Goal: Task Accomplishment & Management: Complete application form

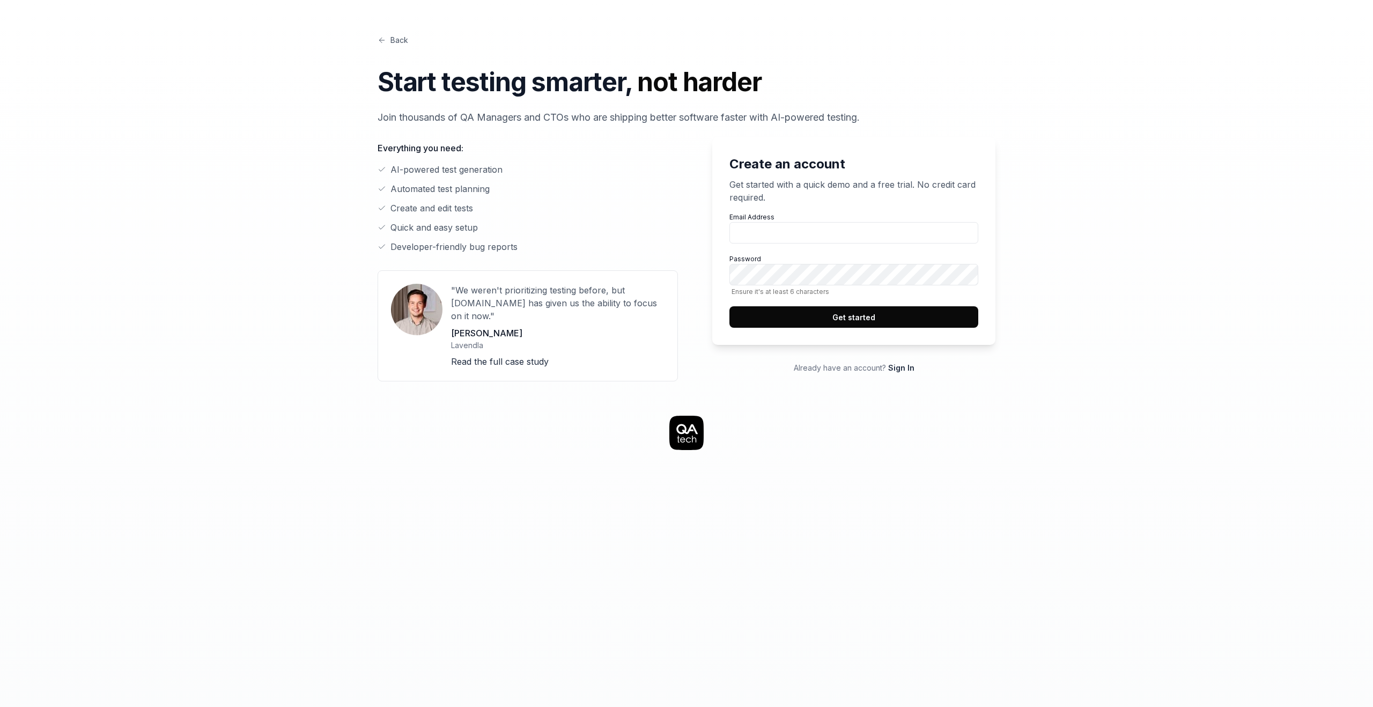
click at [460, 165] on li "AI-powered test generation" at bounding box center [528, 169] width 300 height 13
drag, startPoint x: 460, startPoint y: 165, endPoint x: 458, endPoint y: 218, distance: 53.2
click at [458, 218] on ul "AI-powered test generation Automated test planning Create and edit tests Quick …" at bounding box center [528, 208] width 300 height 90
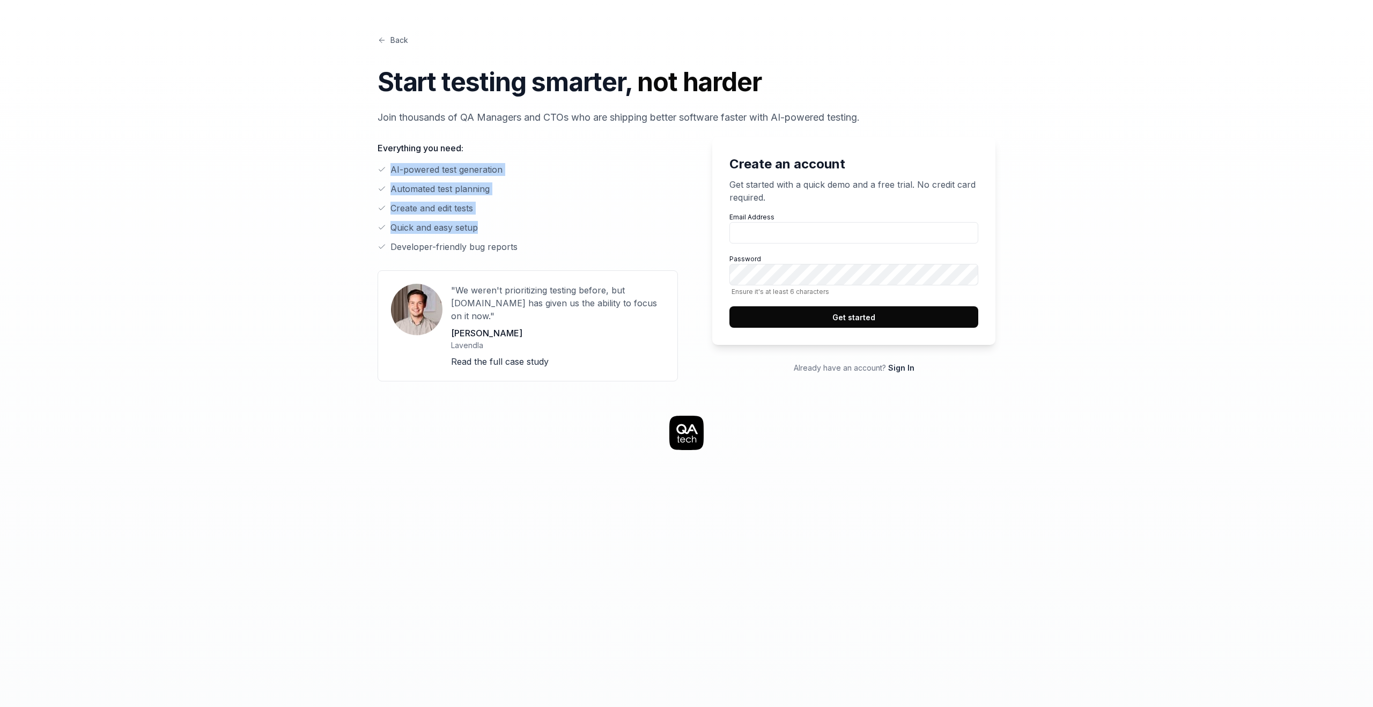
click at [458, 218] on ul "AI-powered test generation Automated test planning Create and edit tests Quick …" at bounding box center [528, 208] width 300 height 90
click at [746, 189] on p "Get started with a quick demo and a free trial. No credit card required." at bounding box center [854, 191] width 249 height 26
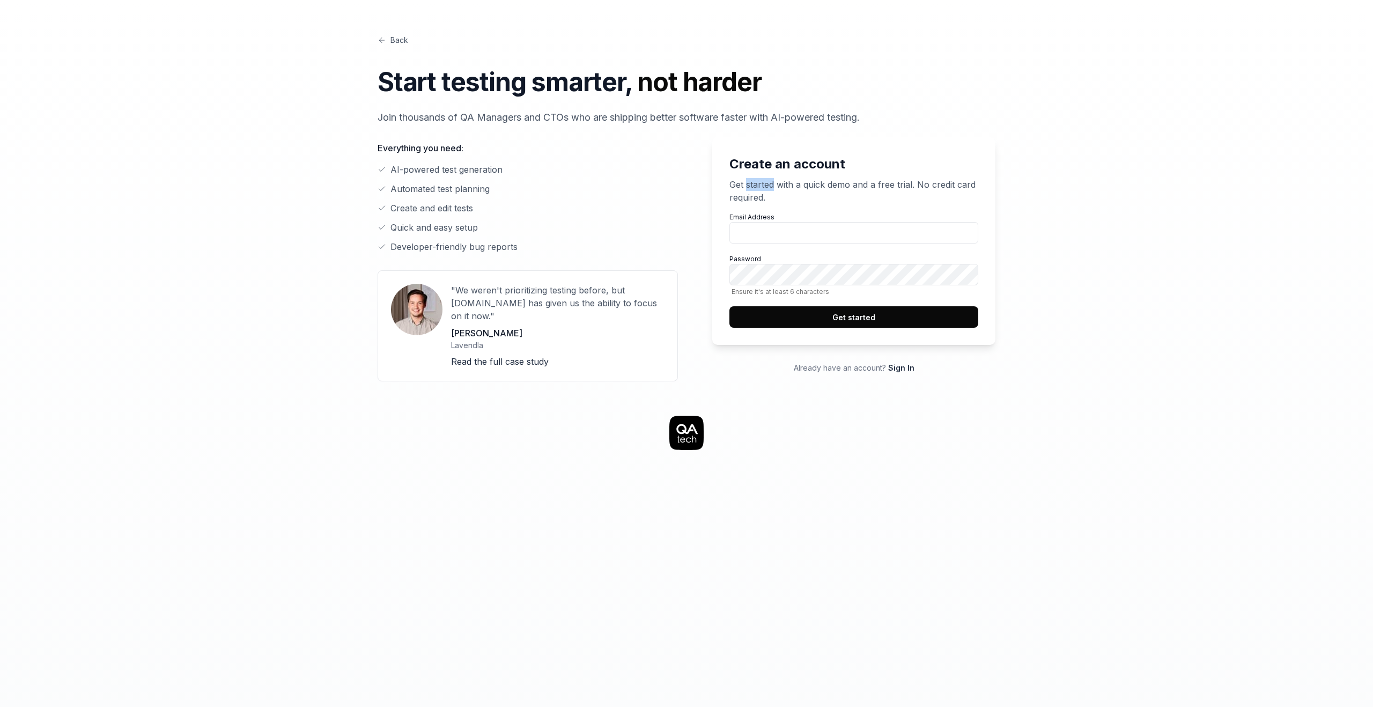
click at [746, 189] on p "Get started with a quick demo and a free trial. No credit card required." at bounding box center [854, 191] width 249 height 26
drag, startPoint x: 746, startPoint y: 189, endPoint x: 751, endPoint y: 158, distance: 32.0
click at [751, 160] on div "Create an account Get started with a quick demo and a free trial. No credit car…" at bounding box center [853, 241] width 283 height 208
click at [751, 158] on h2 "Create an account" at bounding box center [854, 164] width 249 height 19
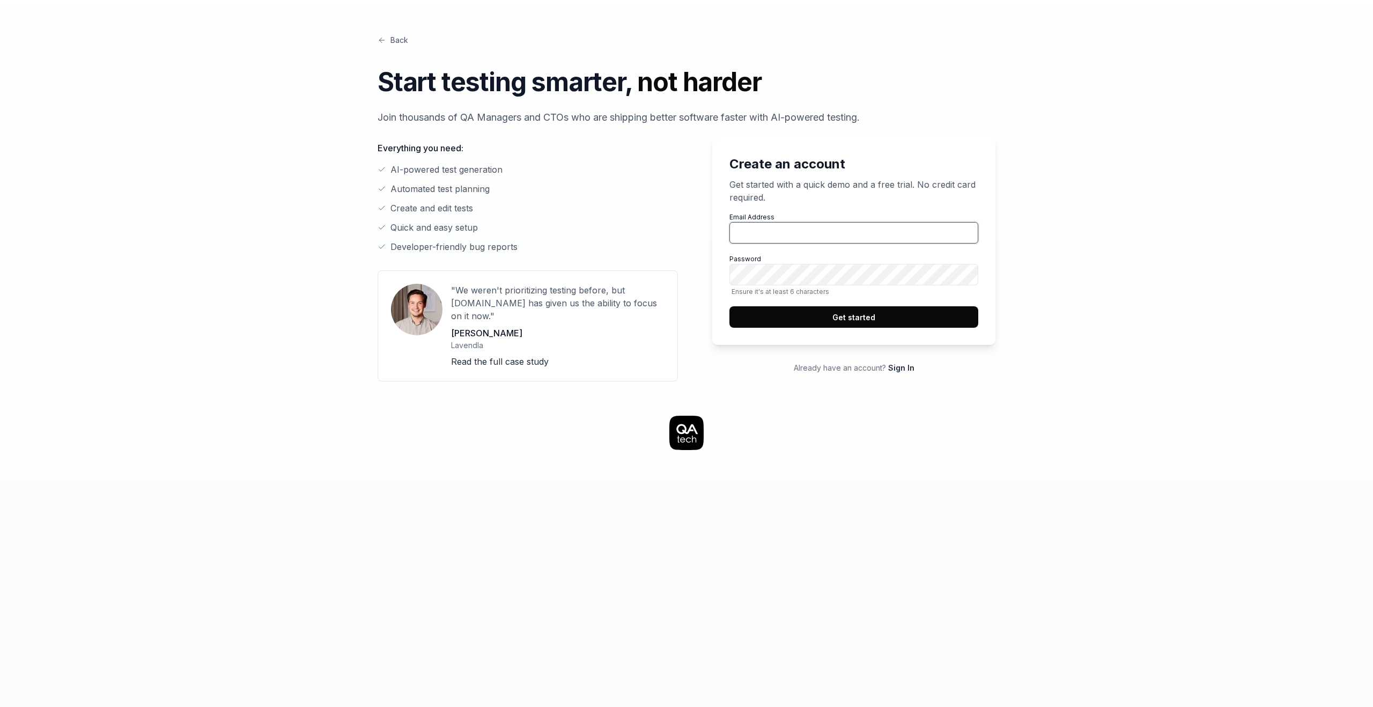
click at [746, 230] on input "Email Address" at bounding box center [854, 232] width 249 height 21
type input "[EMAIL_ADDRESS][PERSON_NAME][DOMAIN_NAME]"
click at [783, 201] on p "Get started with a quick demo and a free trial. No credit card required." at bounding box center [854, 191] width 249 height 26
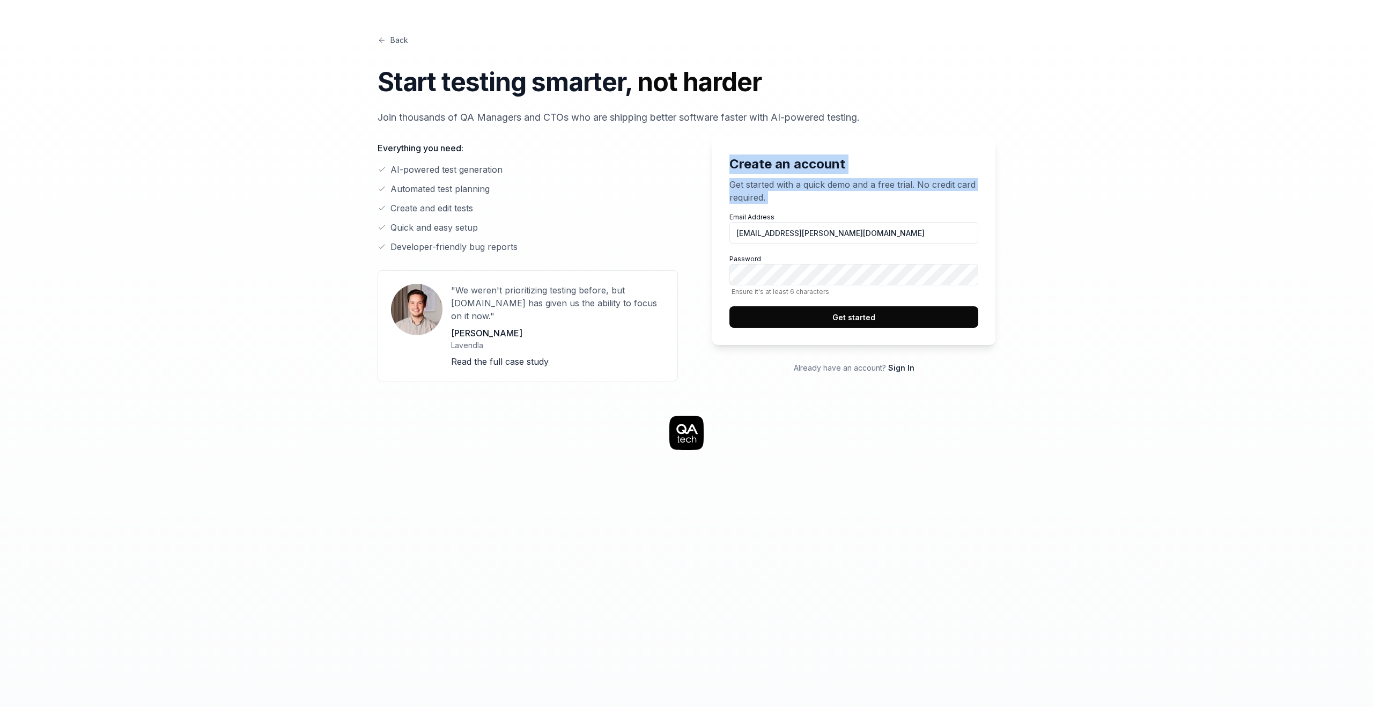
drag, startPoint x: 783, startPoint y: 201, endPoint x: 766, endPoint y: 170, distance: 36.0
click at [766, 170] on div "Create an account Get started with a quick demo and a free trial. No credit car…" at bounding box center [853, 241] width 283 height 208
click at [766, 170] on h2 "Create an account" at bounding box center [854, 164] width 249 height 19
click at [653, 226] on li "Quick and easy setup" at bounding box center [528, 227] width 300 height 13
click at [392, 41] on link "Back" at bounding box center [393, 39] width 31 height 11
